Goal: Task Accomplishment & Management: Complete application form

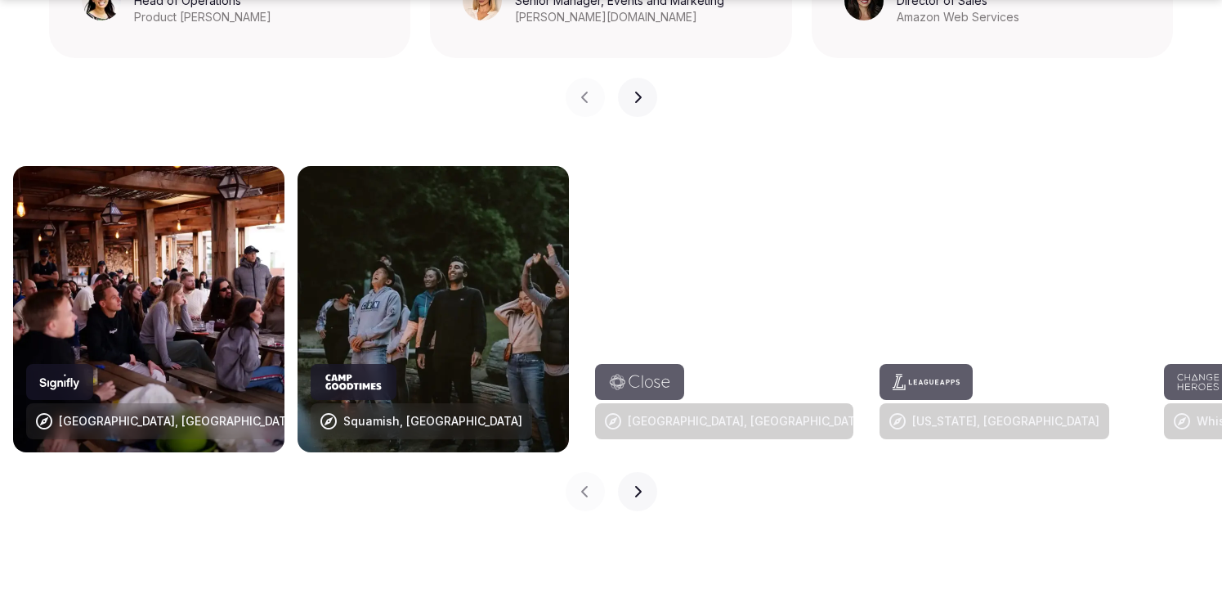
scroll to position [1620, 0]
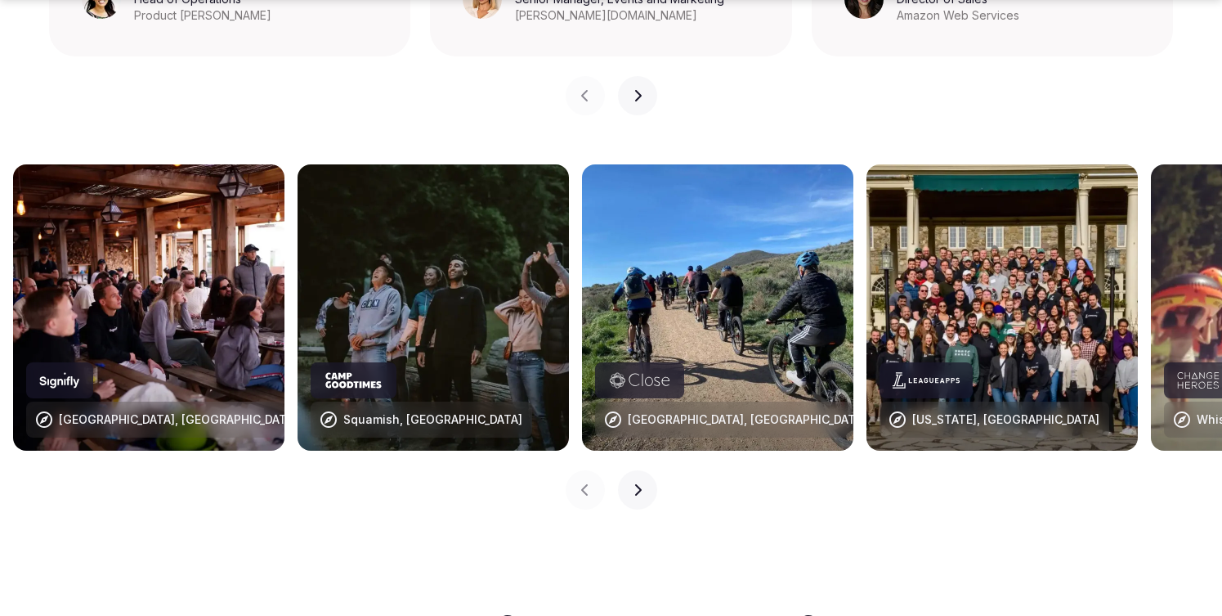
click at [645, 470] on button "Next slide" at bounding box center [637, 489] width 39 height 39
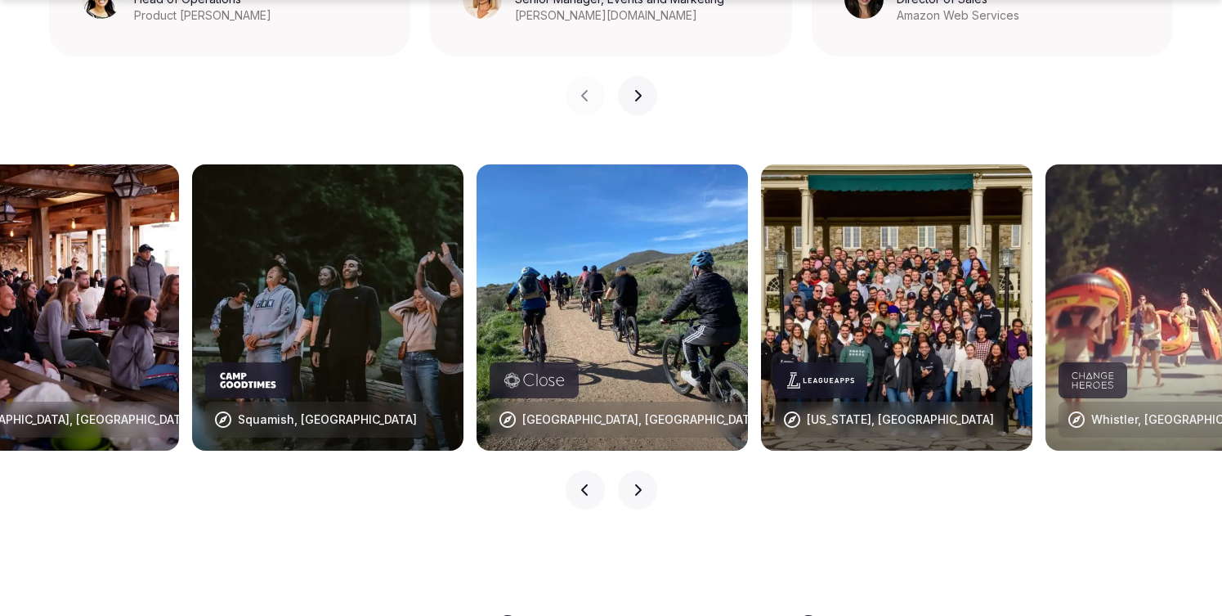
click at [645, 470] on button "Next slide" at bounding box center [637, 489] width 39 height 39
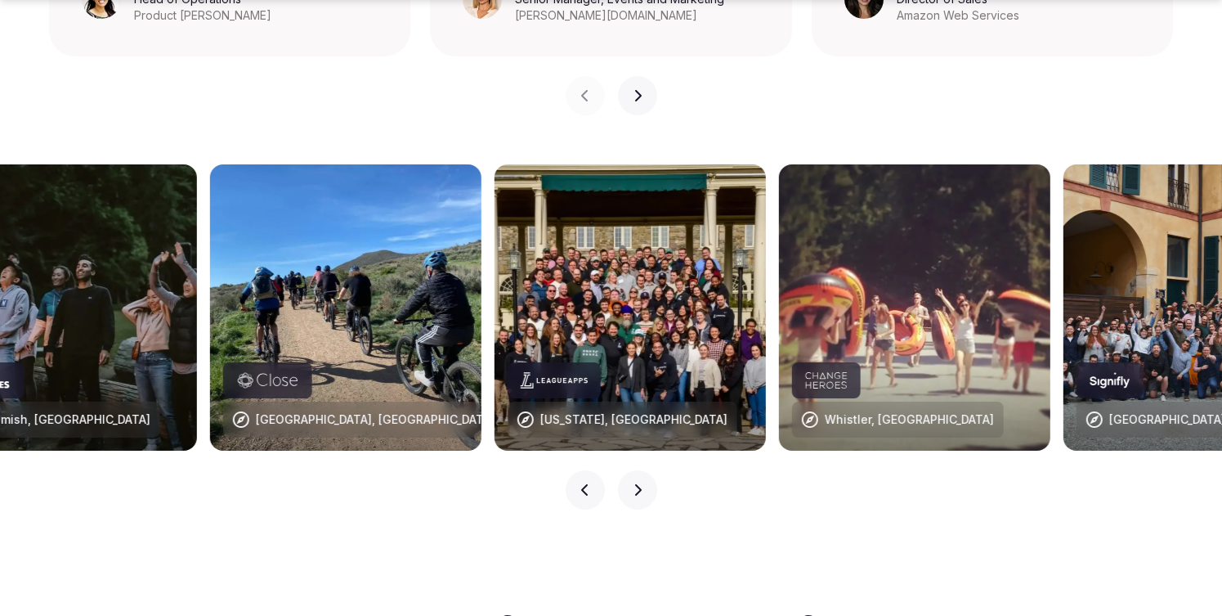
click at [645, 470] on button "Next slide" at bounding box center [637, 489] width 39 height 39
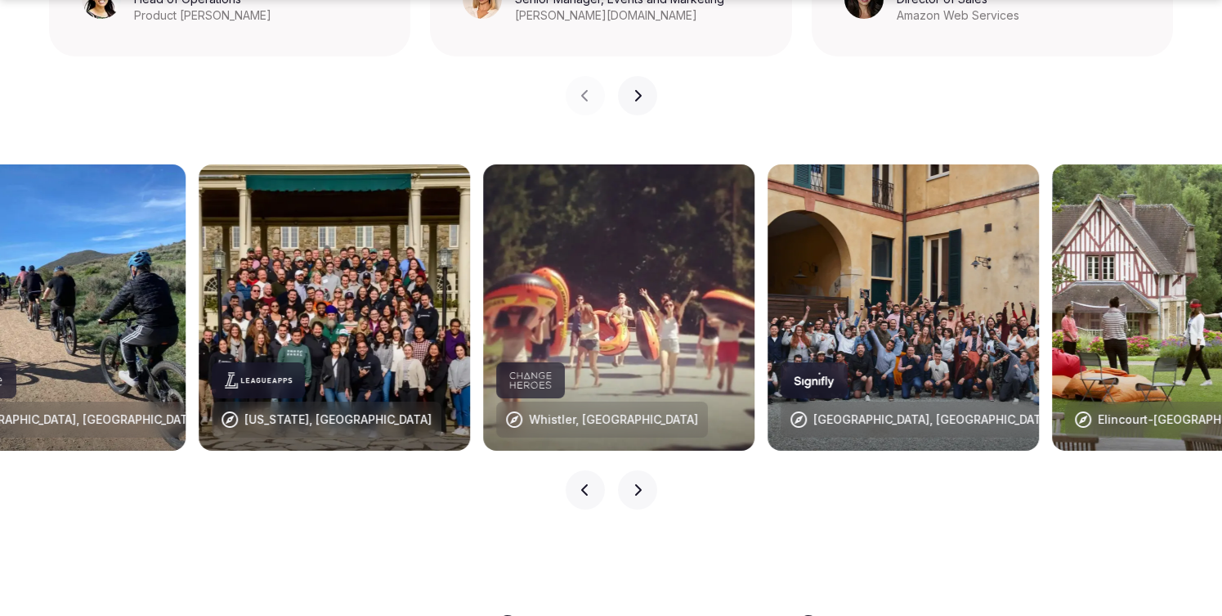
click at [645, 470] on button "Next slide" at bounding box center [637, 489] width 39 height 39
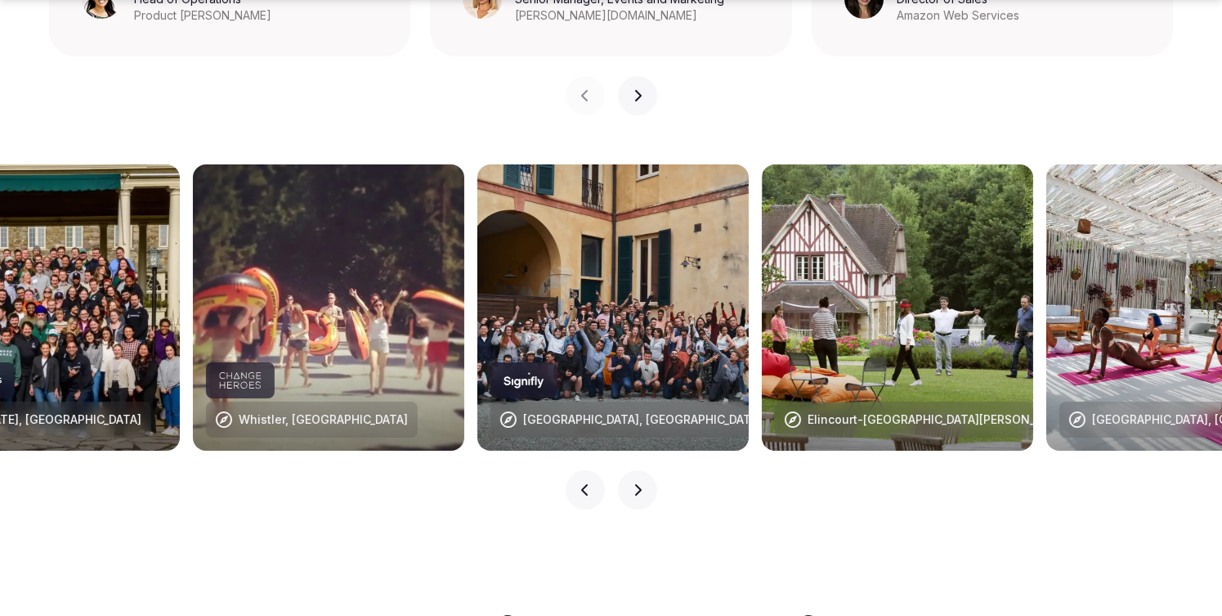
click at [645, 470] on button "Next slide" at bounding box center [637, 489] width 39 height 39
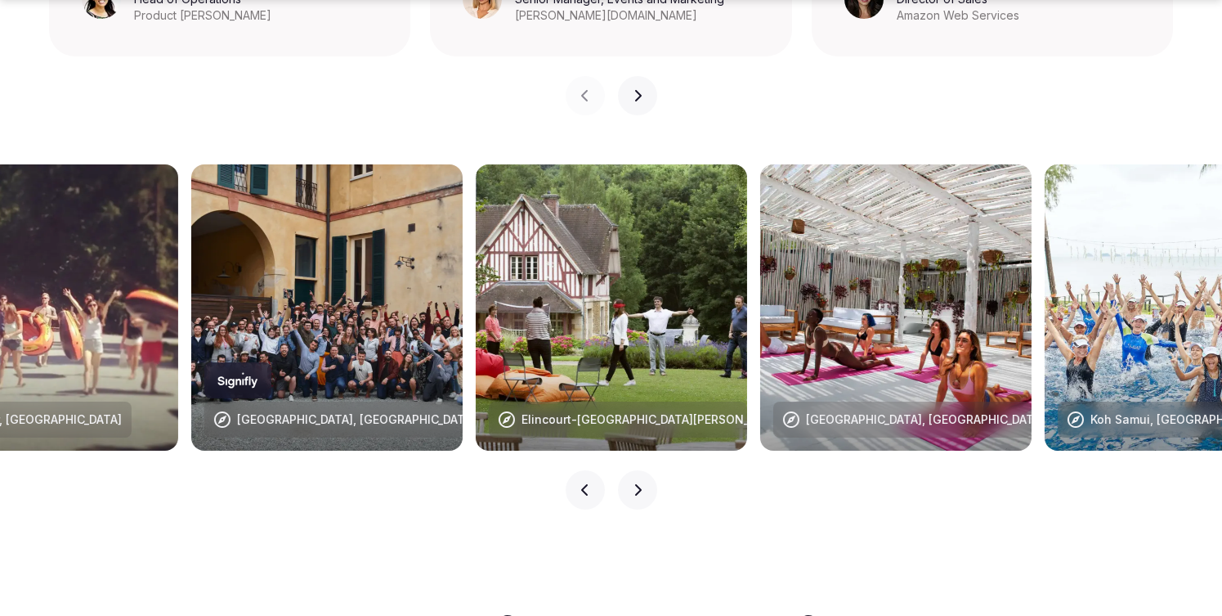
click at [645, 470] on button "Next slide" at bounding box center [637, 489] width 39 height 39
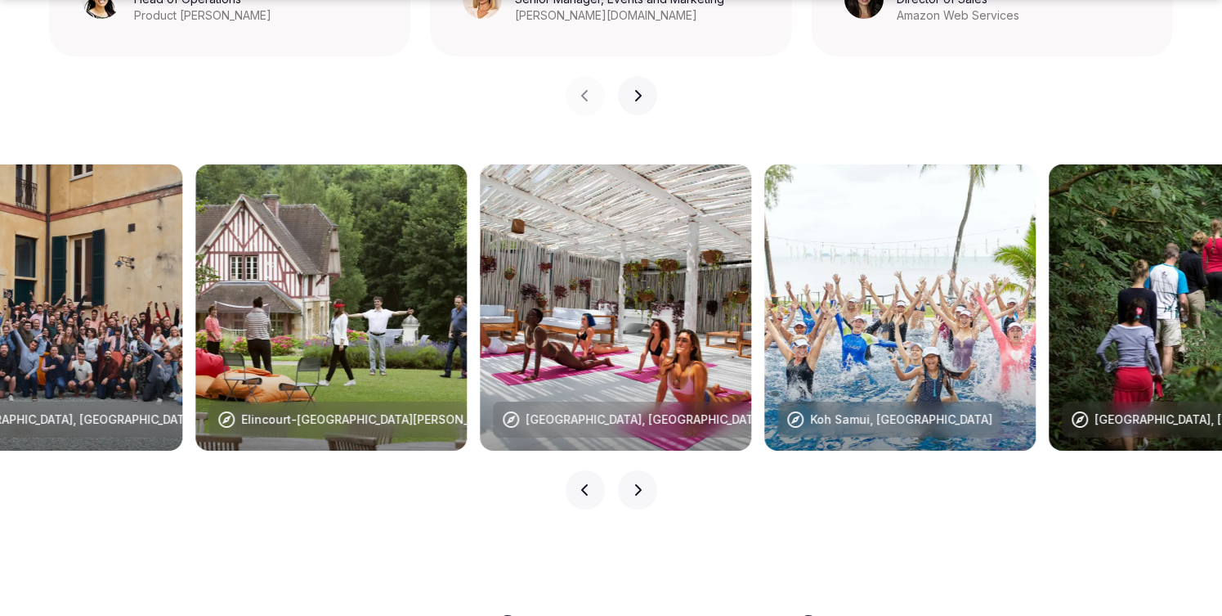
click at [645, 470] on button "Next slide" at bounding box center [637, 489] width 39 height 39
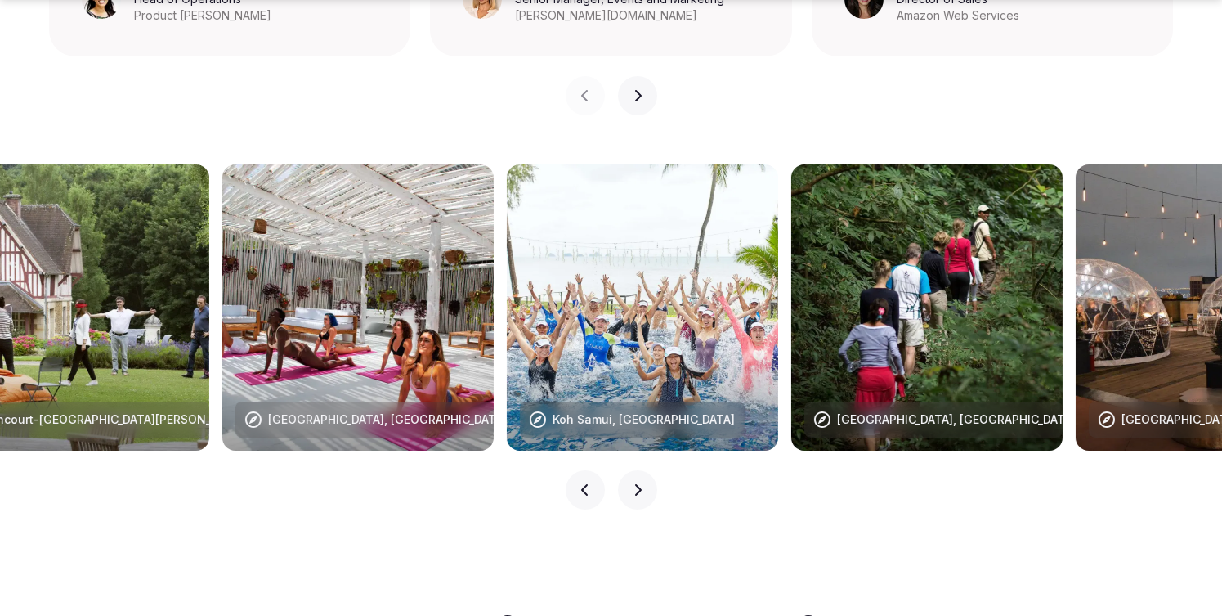
click at [645, 470] on button "Next slide" at bounding box center [637, 489] width 39 height 39
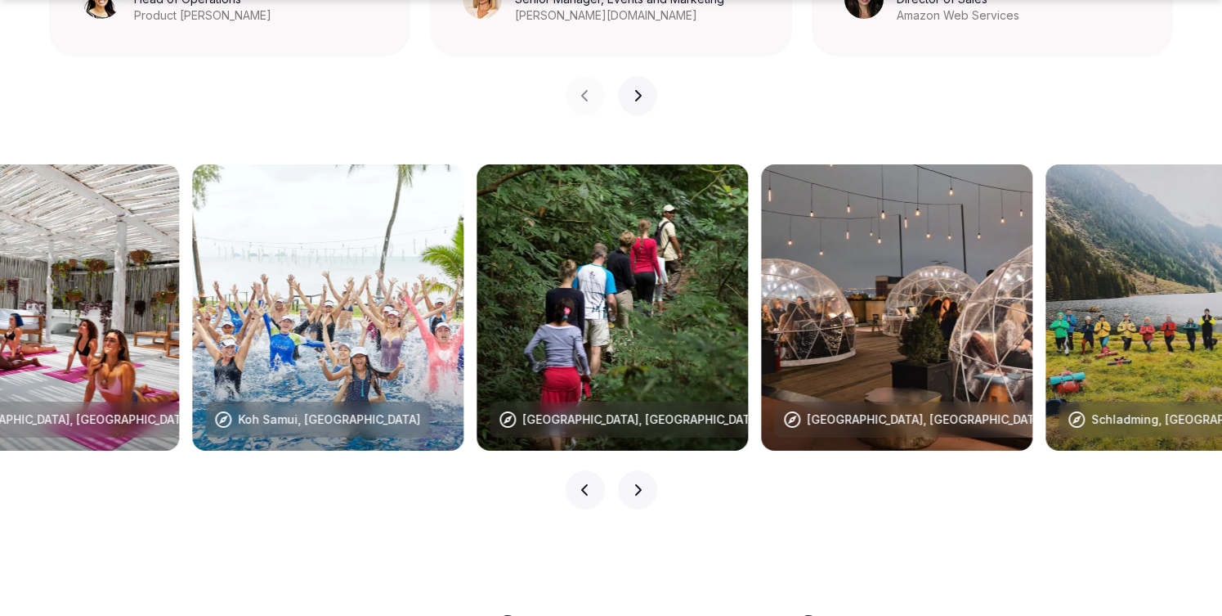
click at [645, 470] on button "Next slide" at bounding box center [637, 489] width 39 height 39
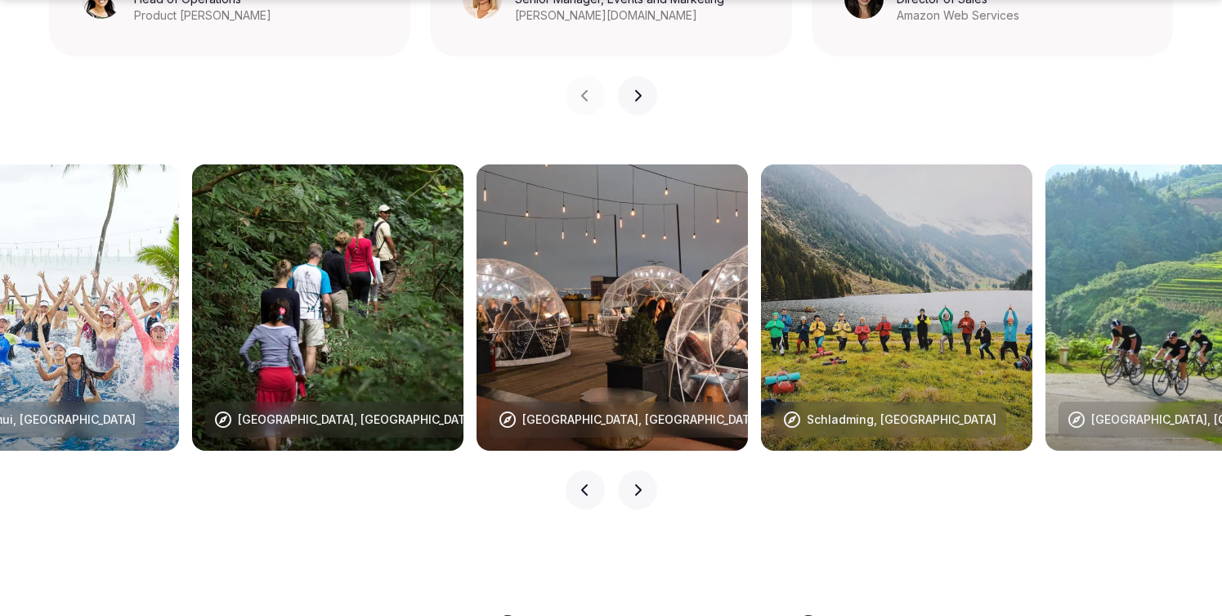
click at [645, 470] on button "Next slide" at bounding box center [637, 489] width 39 height 39
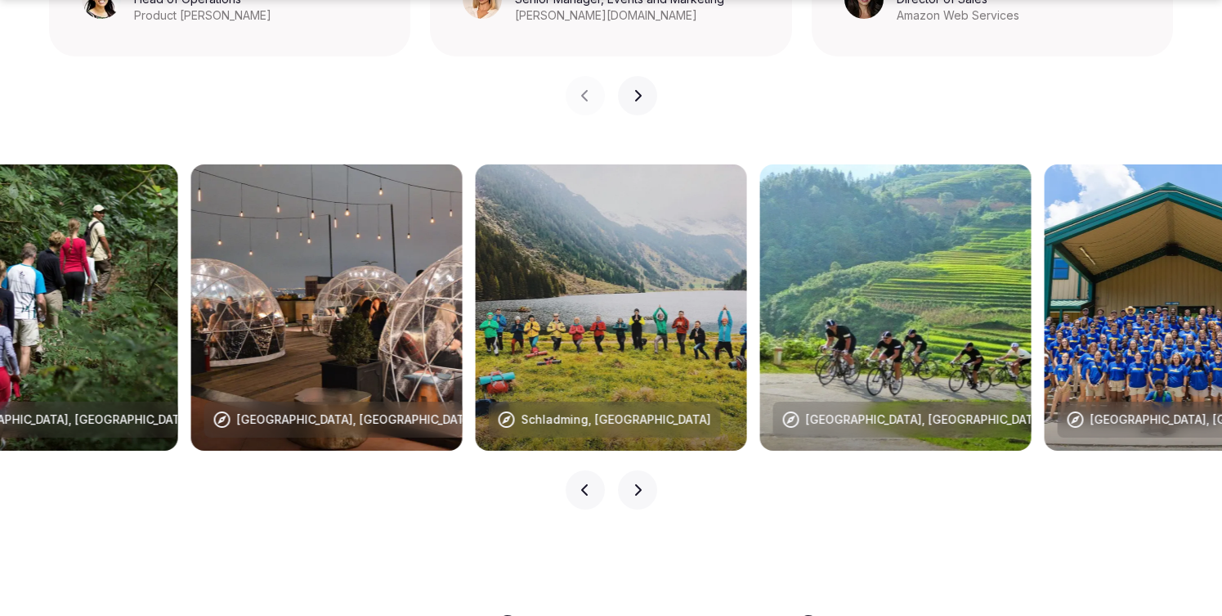
click at [645, 470] on button "Next slide" at bounding box center [637, 489] width 39 height 39
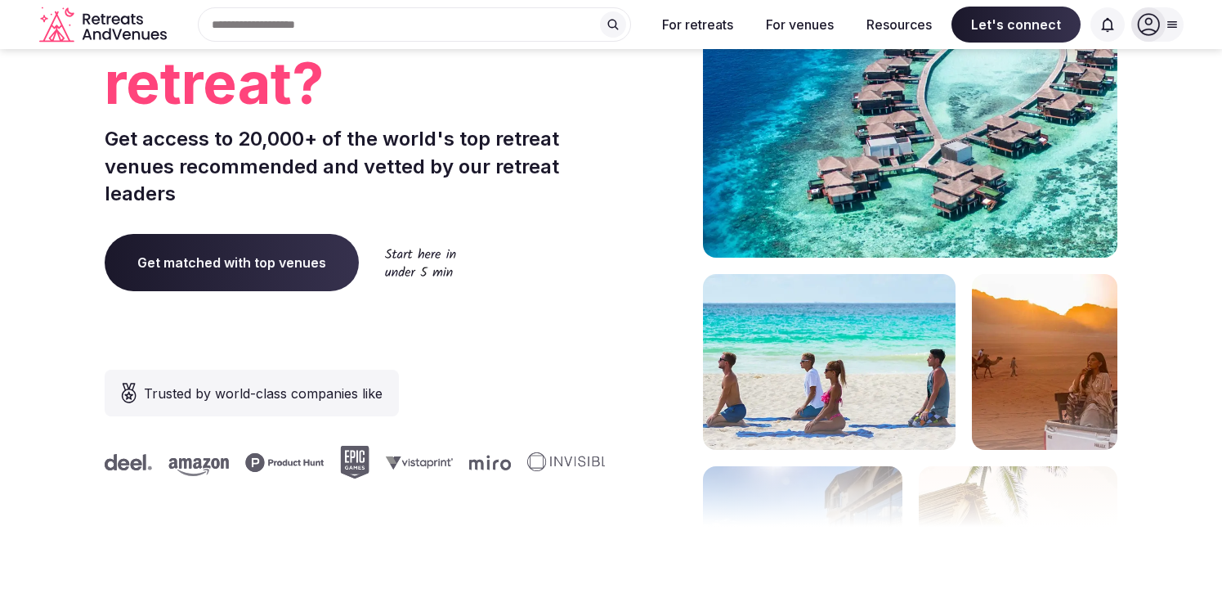
scroll to position [217, 0]
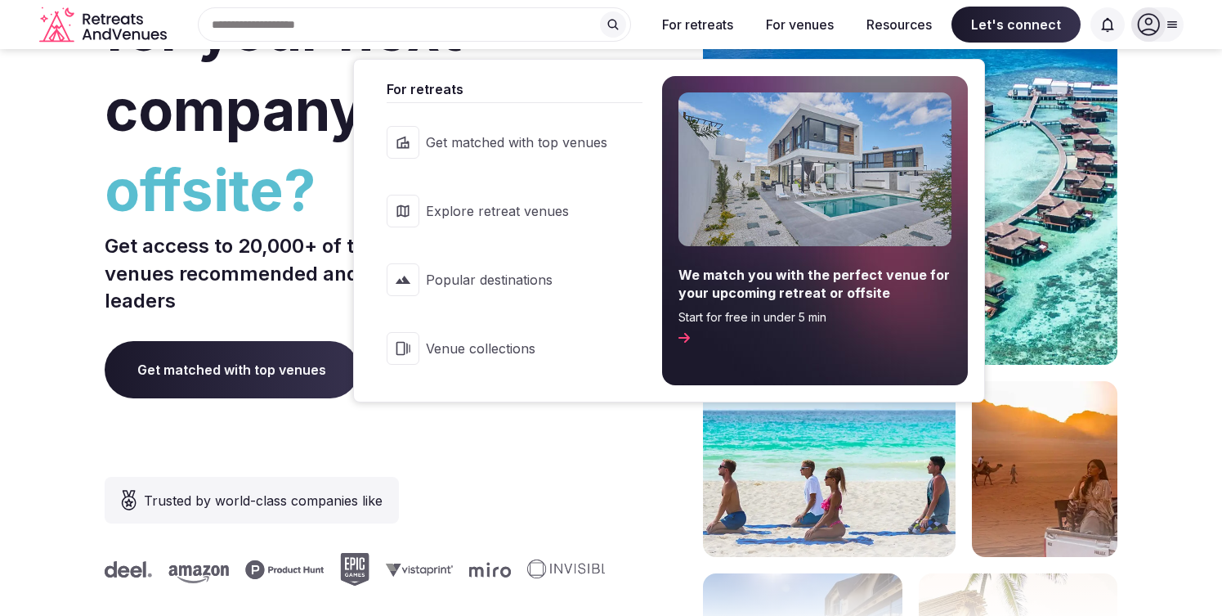
click at [710, 35] on button "For retreats" at bounding box center [697, 25] width 97 height 36
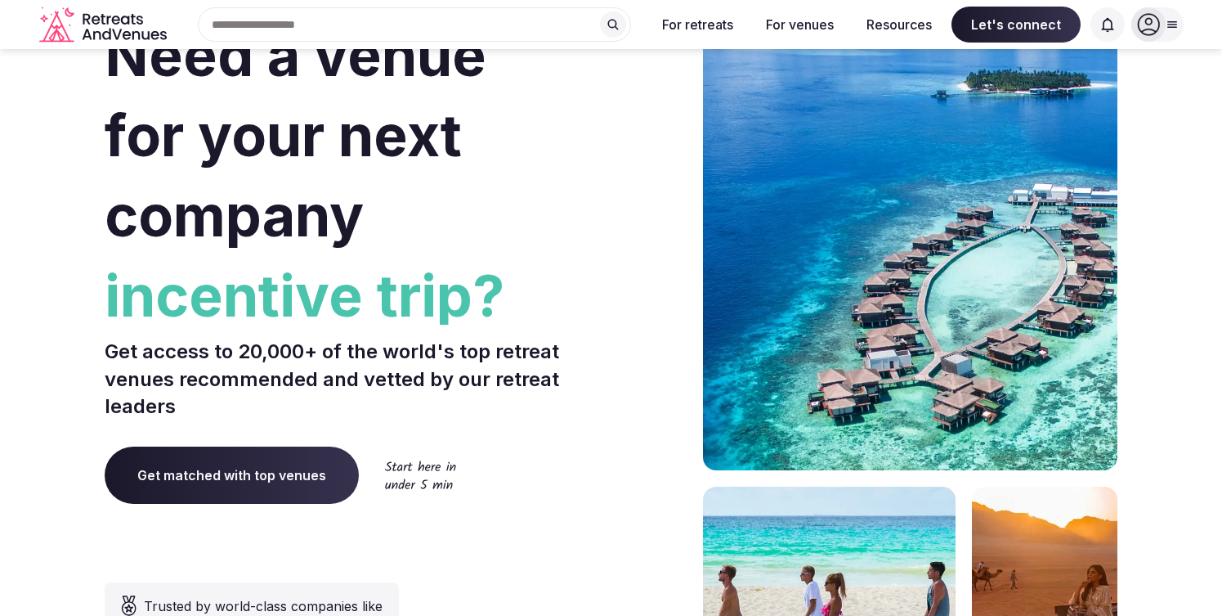
scroll to position [0, 0]
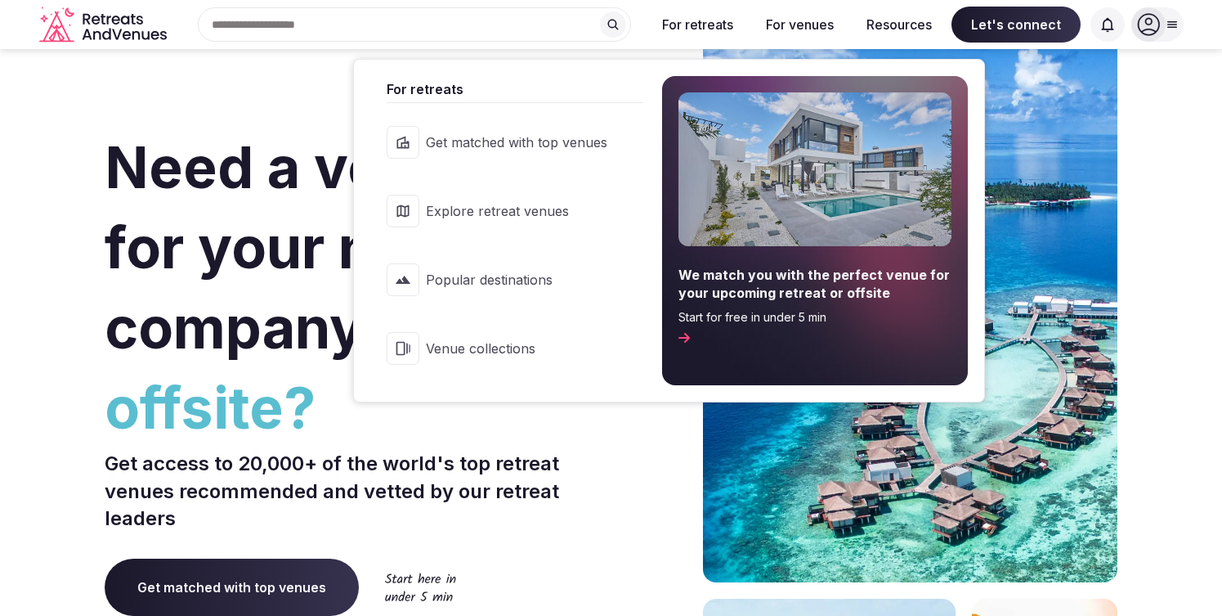
click at [593, 141] on span "Get matched with top venues" at bounding box center [516, 142] width 181 height 18
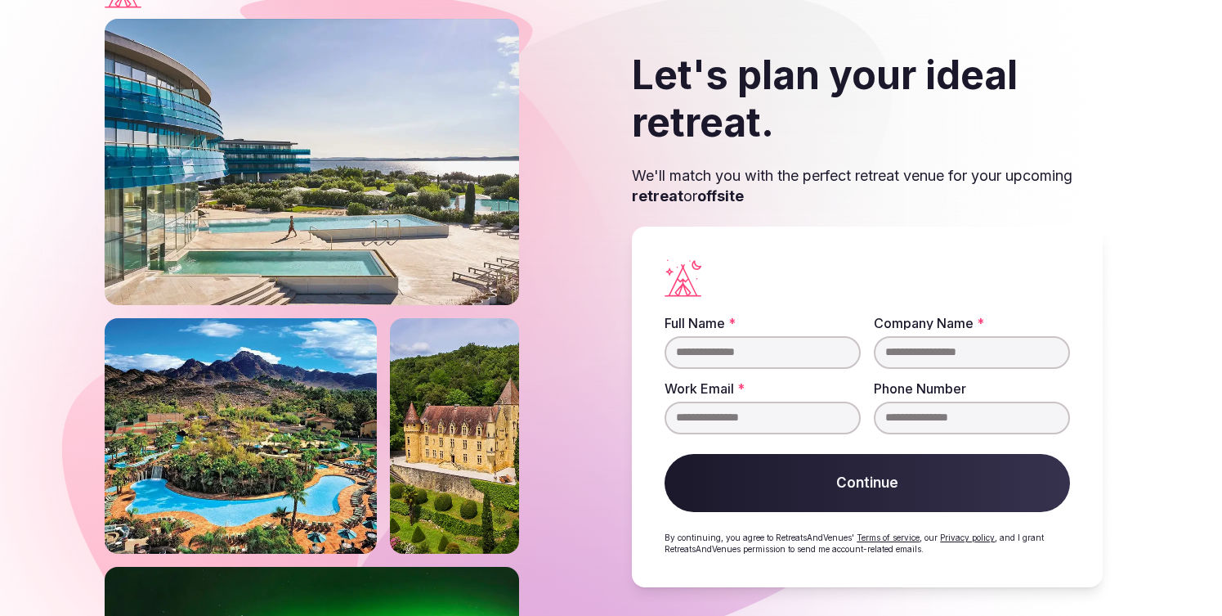
scroll to position [44, 0]
